Goal: Information Seeking & Learning: Learn about a topic

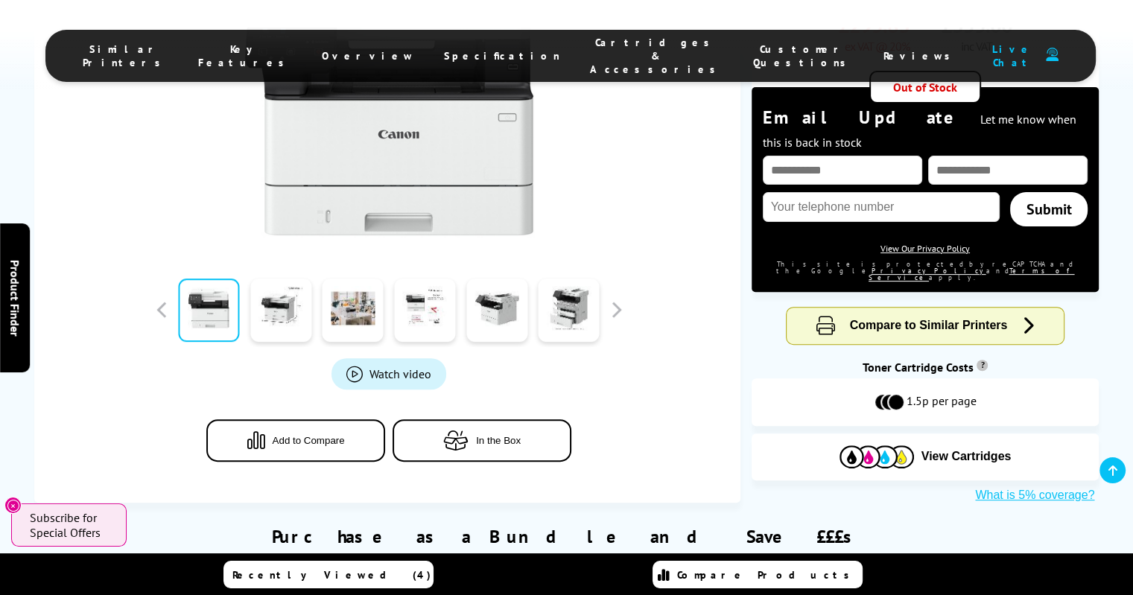
scroll to position [462, 0]
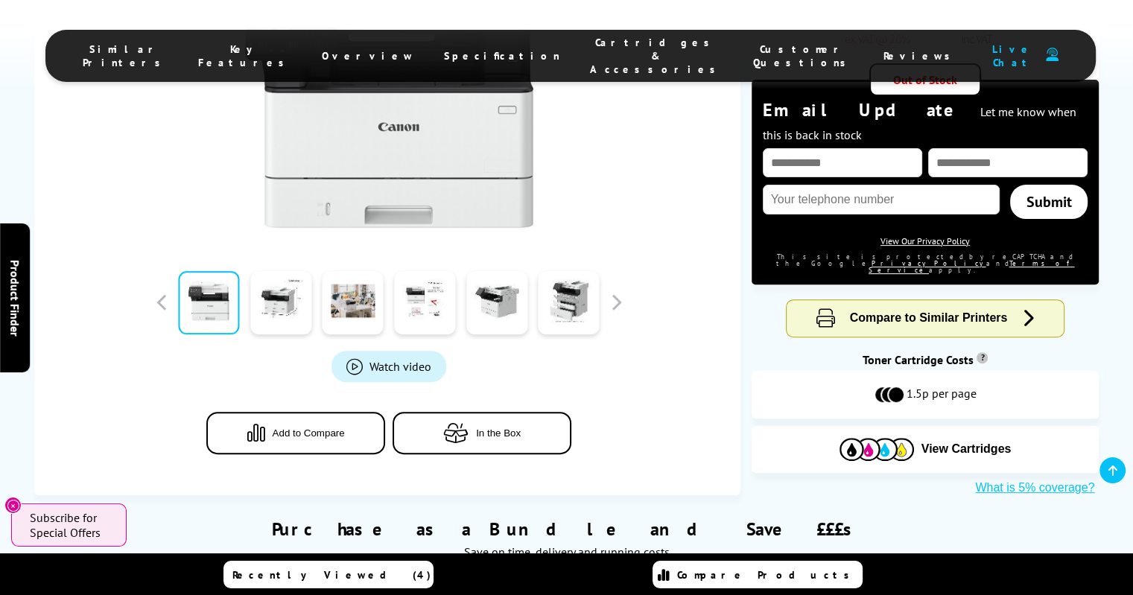
click at [501, 412] on button "In the Box" at bounding box center [482, 433] width 179 height 42
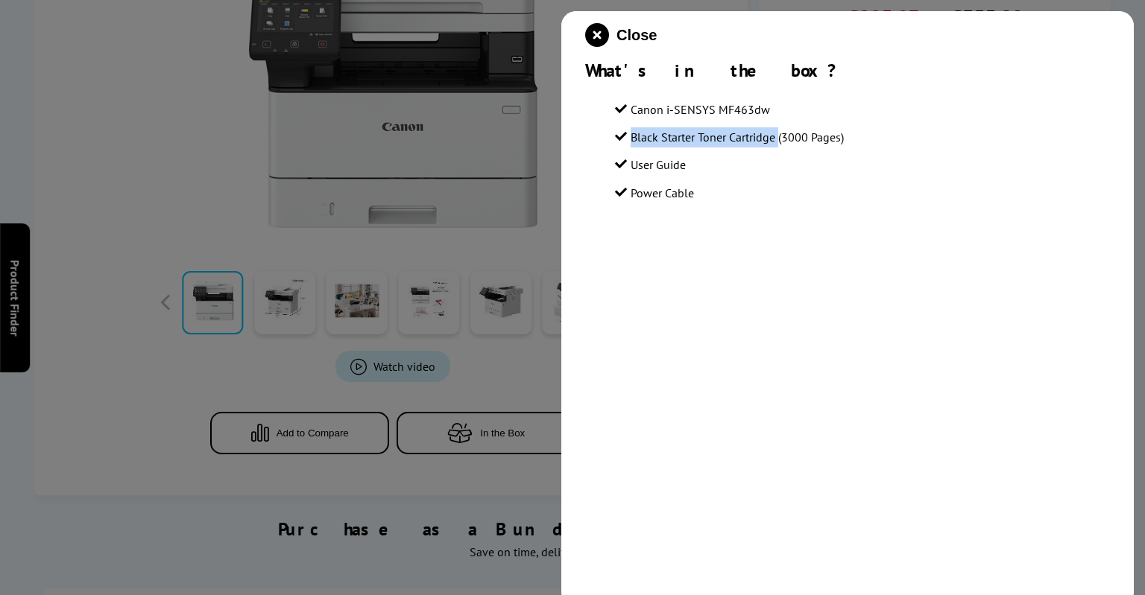
drag, startPoint x: 778, startPoint y: 139, endPoint x: 623, endPoint y: 133, distance: 155.1
click at [623, 133] on li "Black Starter Toner Cartridge (3000 Pages)" at bounding box center [862, 137] width 495 height 20
copy span "Black Starter Toner Cartridge"
drag, startPoint x: 772, startPoint y: 112, endPoint x: 664, endPoint y: 112, distance: 108.0
click at [664, 112] on li "Canon i-SENSYS MF463dw" at bounding box center [862, 110] width 495 height 20
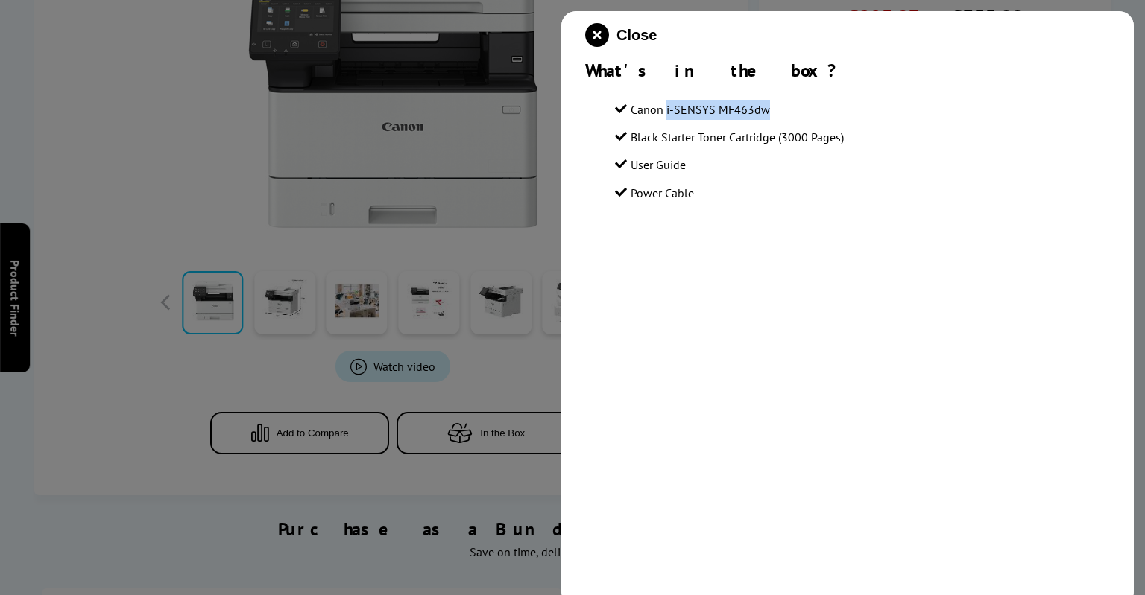
copy span "i-SENSYS MF463dw"
click at [231, 115] on div at bounding box center [572, 297] width 1145 height 595
drag, startPoint x: 89, startPoint y: 102, endPoint x: 405, endPoint y: 69, distance: 317.6
click at [89, 102] on div at bounding box center [572, 297] width 1145 height 595
click at [599, 38] on icon "close modal" at bounding box center [597, 35] width 24 height 24
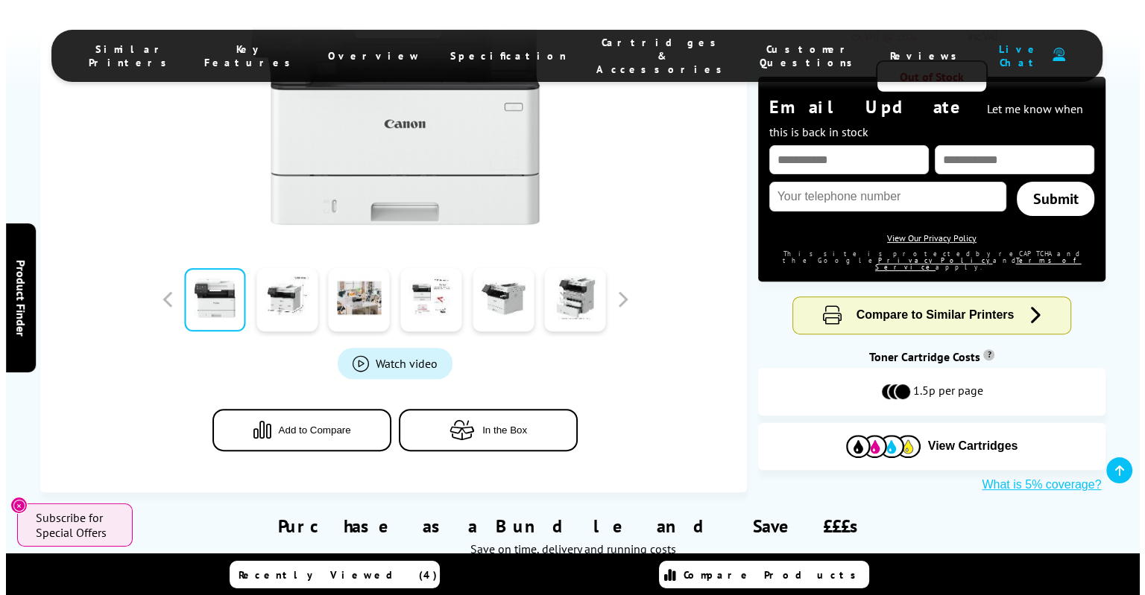
scroll to position [472, 0]
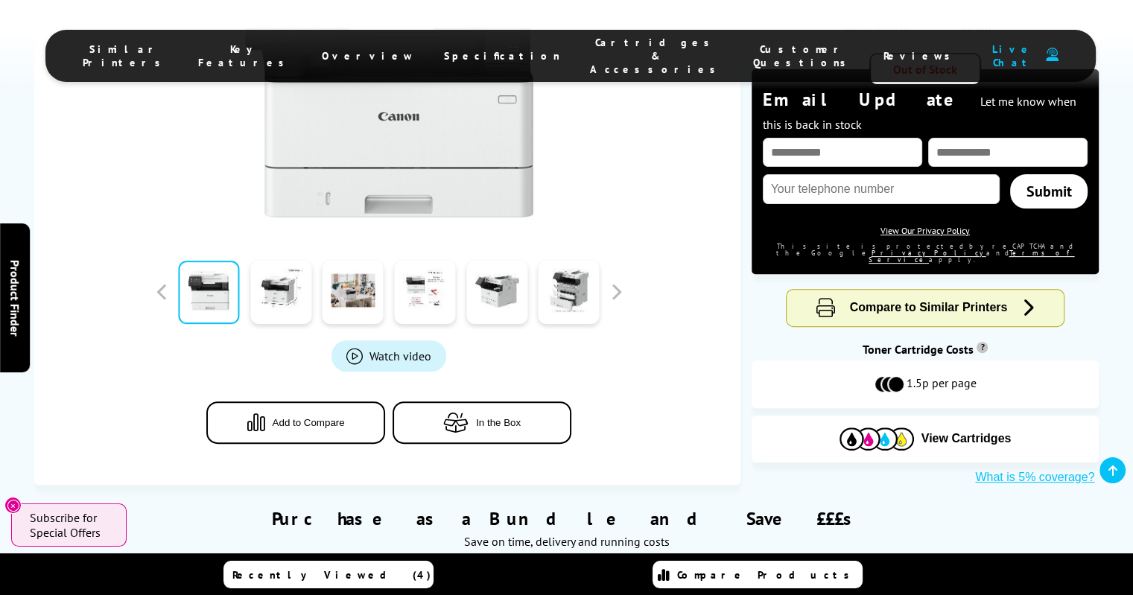
click at [376, 349] on span "Watch video" at bounding box center [401, 356] width 62 height 15
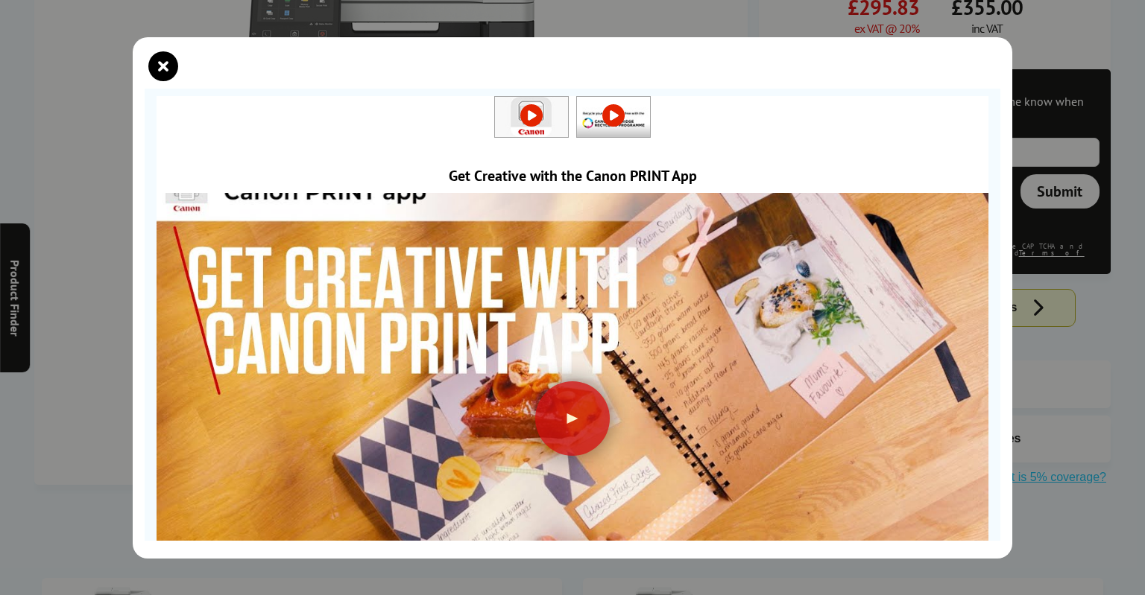
click at [522, 399] on img at bounding box center [572, 402] width 832 height 468
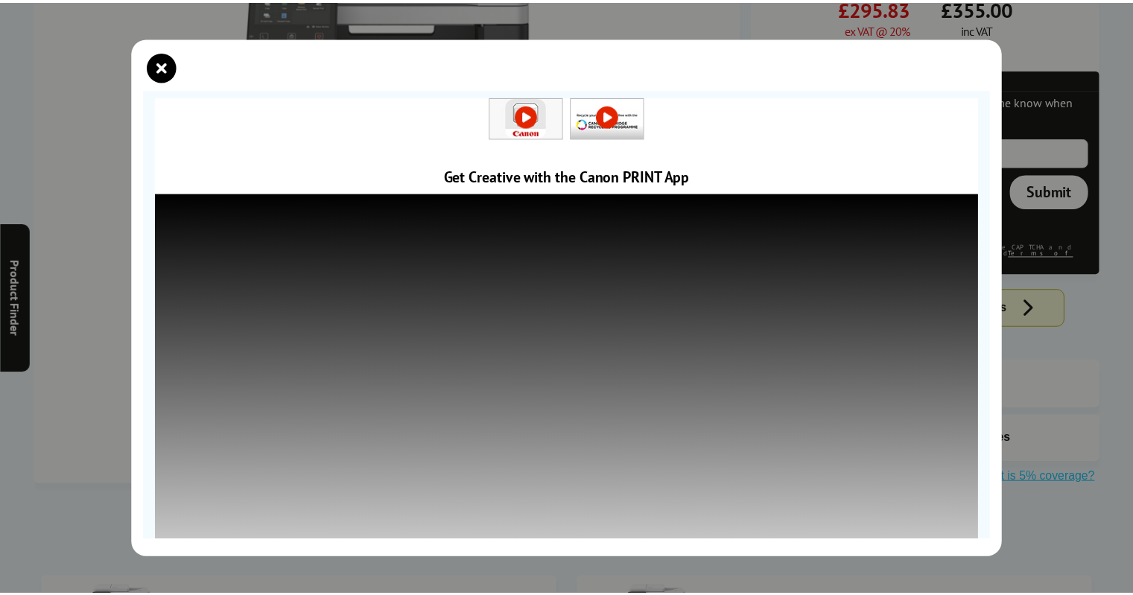
scroll to position [128, 0]
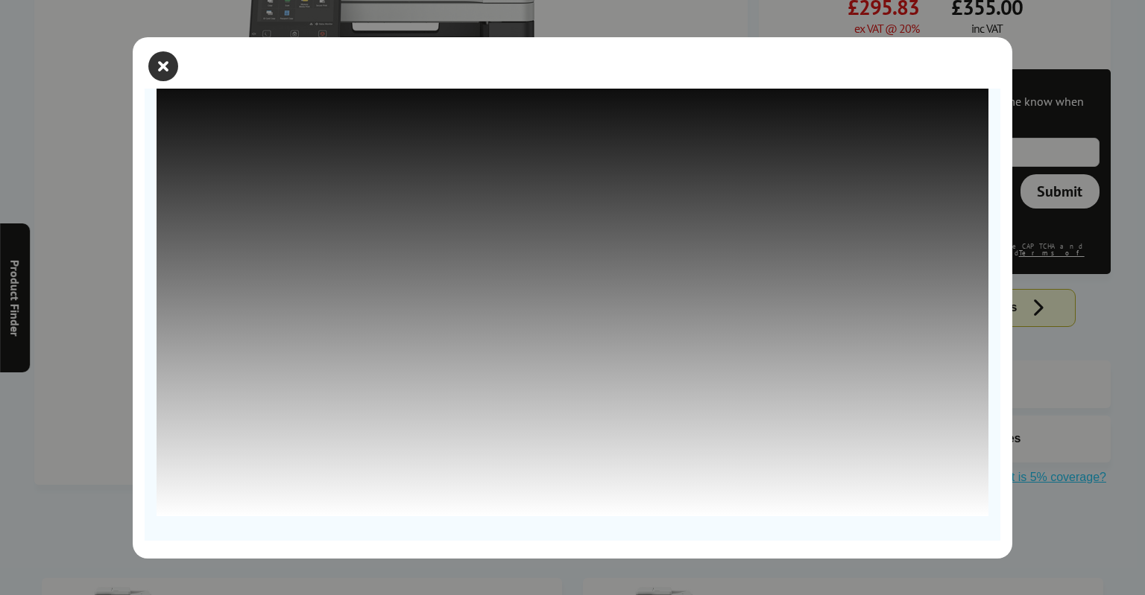
click at [158, 64] on icon "close modal" at bounding box center [163, 66] width 30 height 30
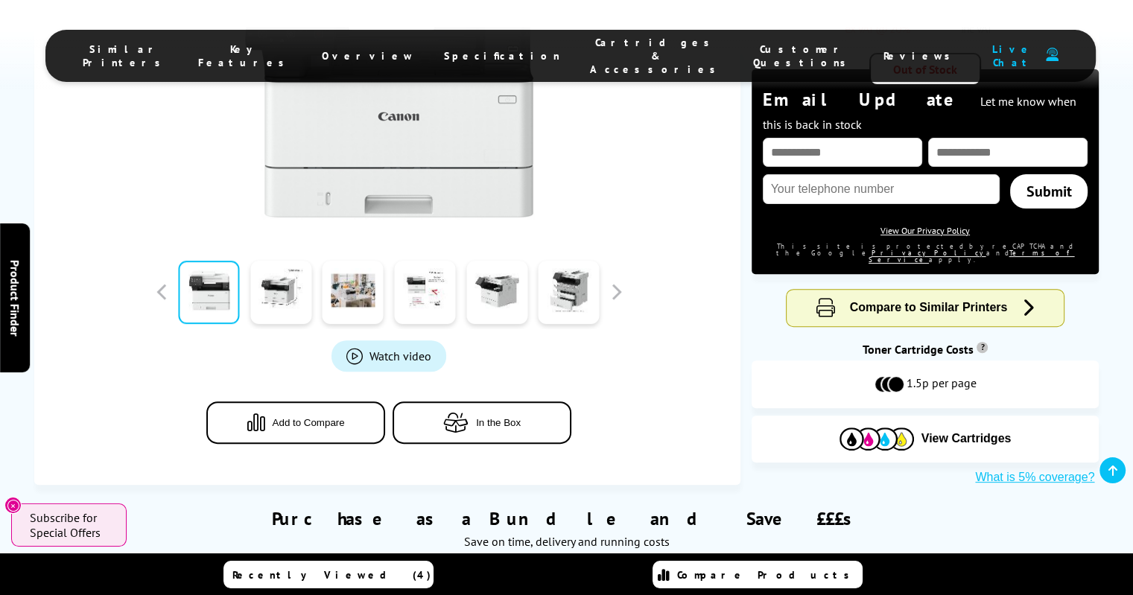
click at [496, 417] on span "In the Box" at bounding box center [498, 422] width 45 height 11
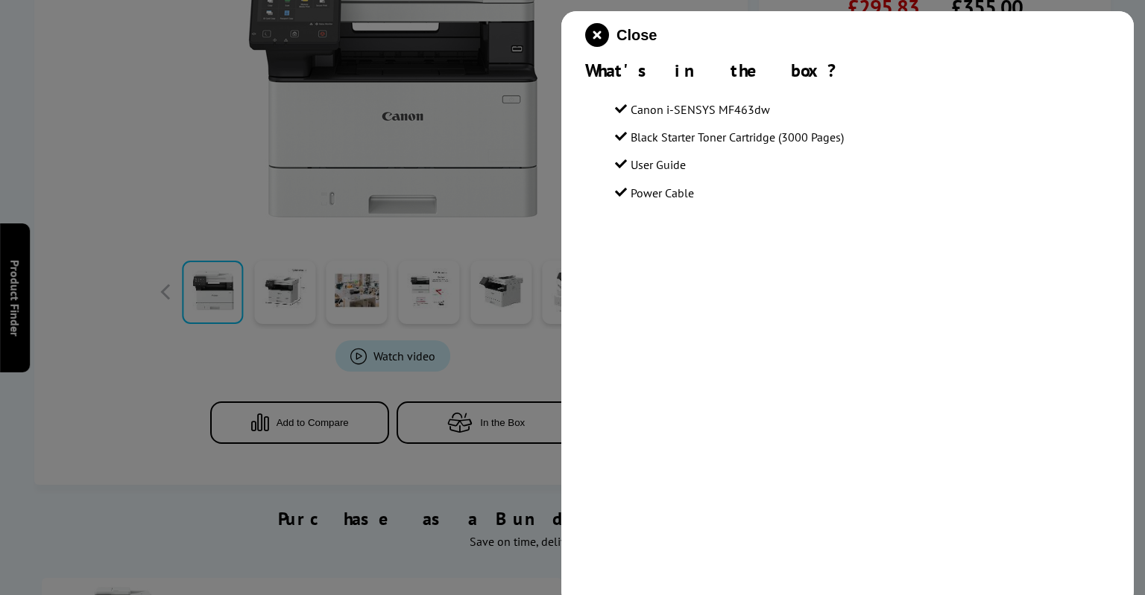
click at [185, 166] on div at bounding box center [572, 297] width 1145 height 595
click at [595, 35] on icon "close modal" at bounding box center [597, 35] width 24 height 24
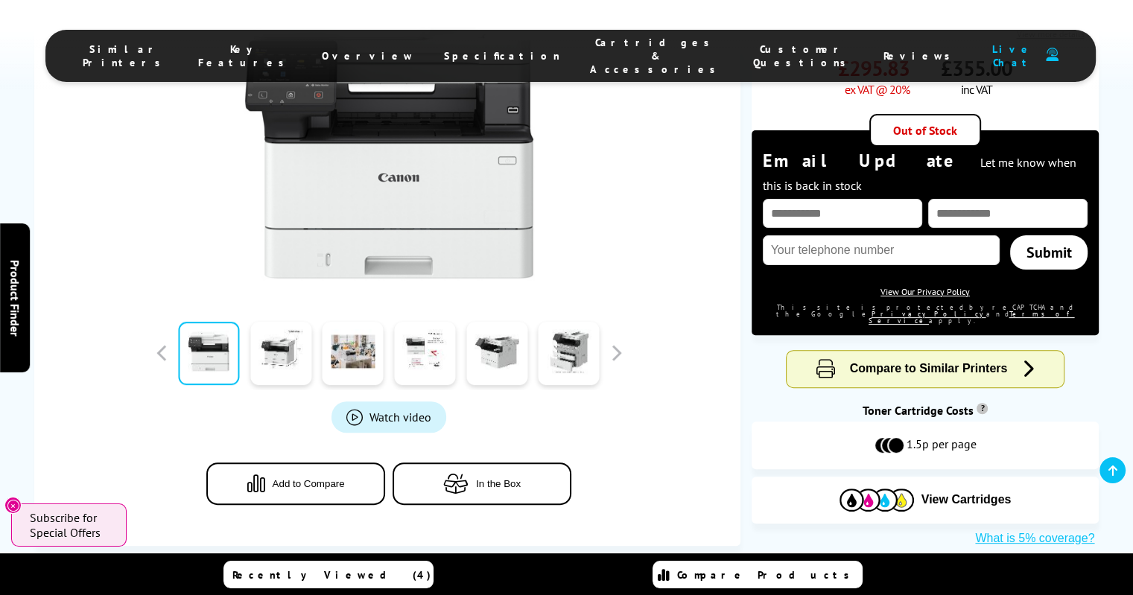
scroll to position [404, 0]
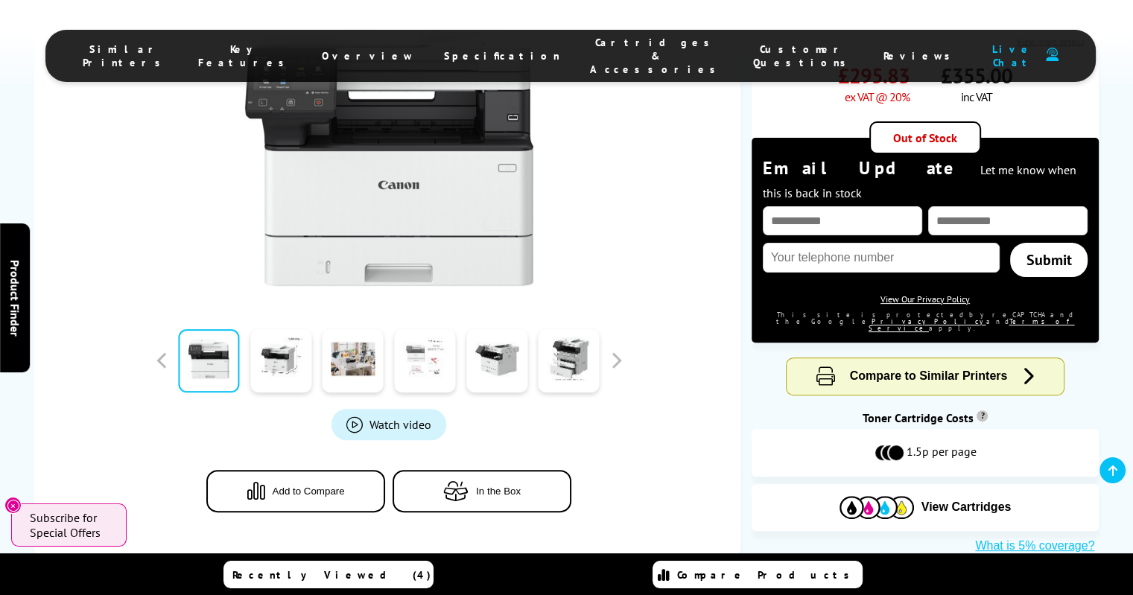
click at [432, 329] on link at bounding box center [424, 360] width 61 height 63
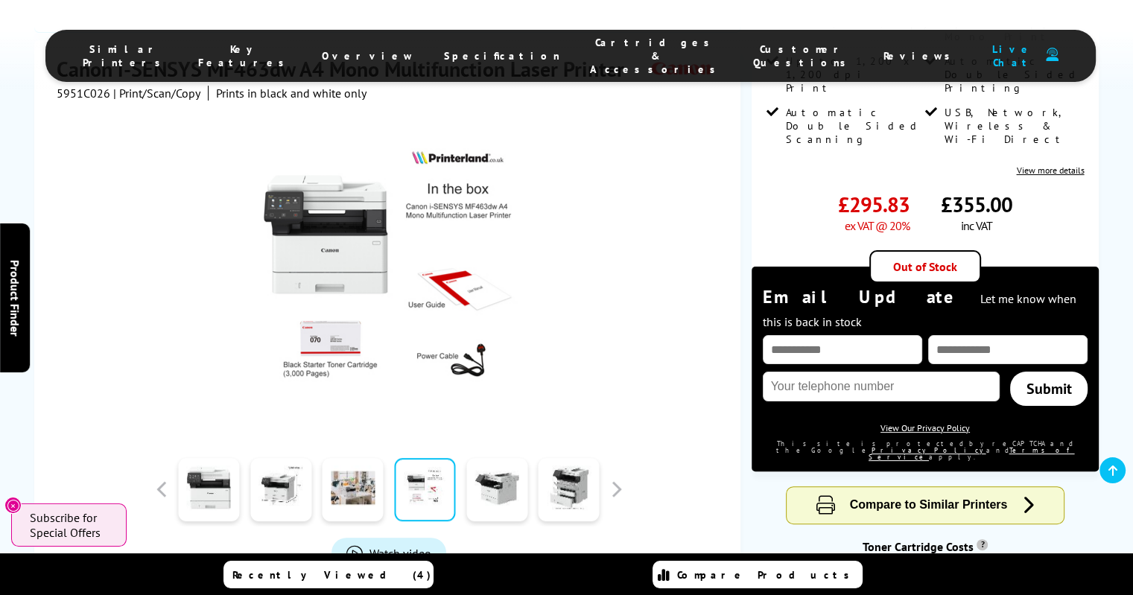
scroll to position [268, 0]
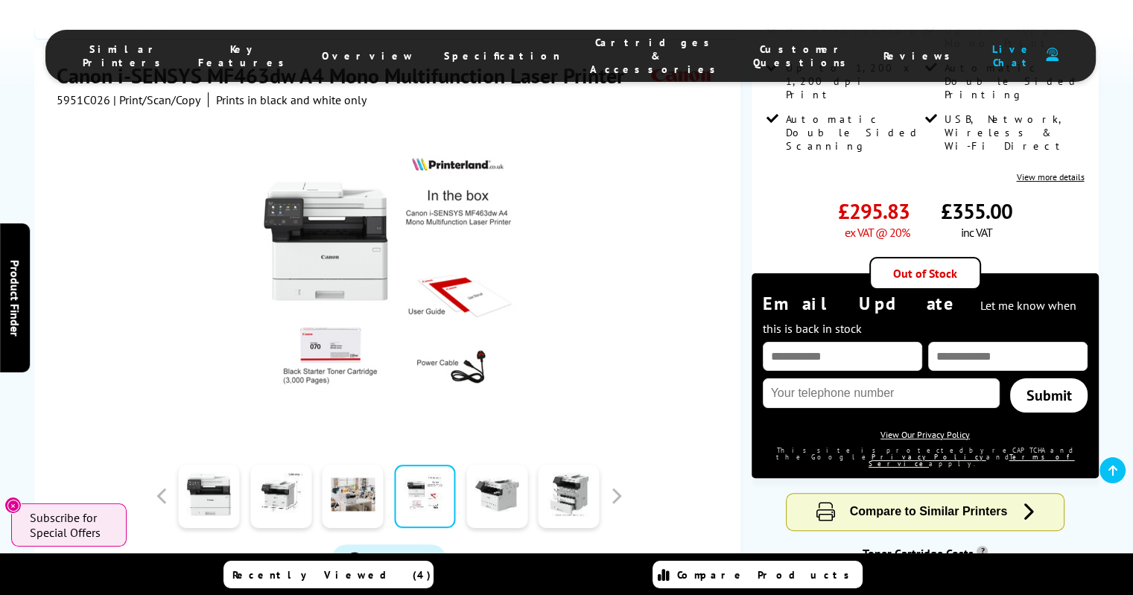
click at [591, 239] on div at bounding box center [389, 275] width 665 height 337
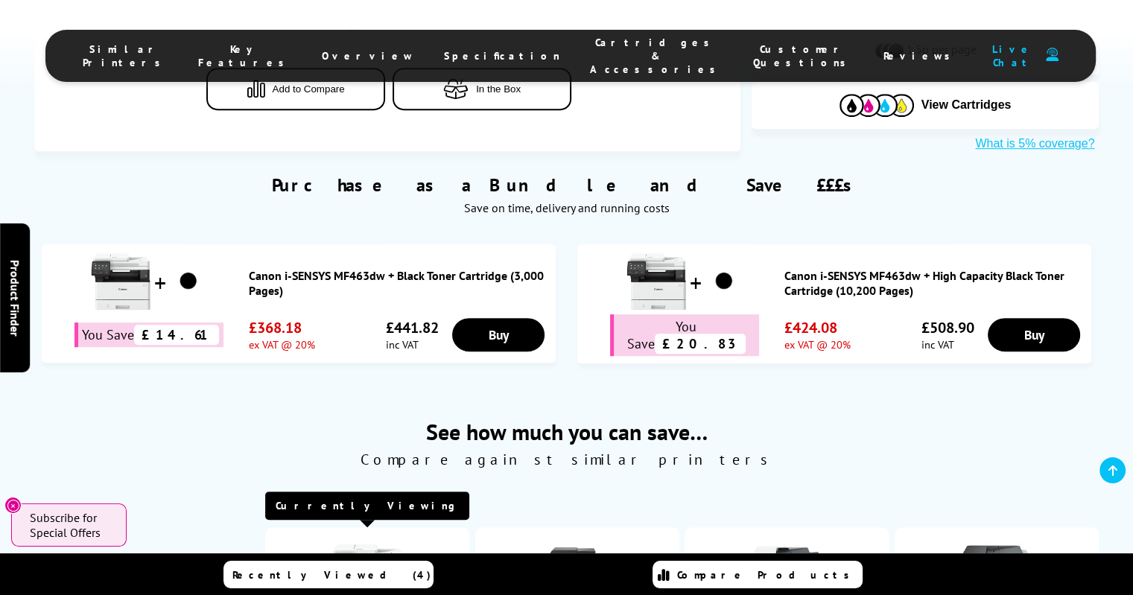
scroll to position [0, 0]
